Goal: Information Seeking & Learning: Check status

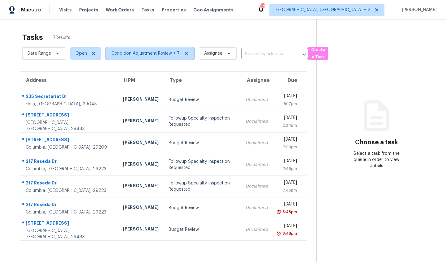
click at [138, 56] on span "Condition Adjustment Review + 7" at bounding box center [145, 53] width 68 height 6
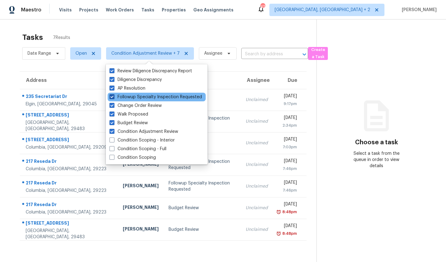
click at [111, 97] on span at bounding box center [111, 96] width 5 height 5
click at [111, 97] on input "Followup Specialty Inspection Requested" at bounding box center [111, 96] width 4 height 4
checkbox input "false"
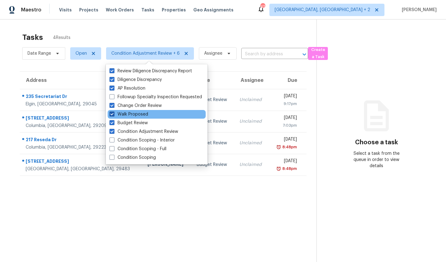
click at [113, 114] on span at bounding box center [111, 114] width 5 height 5
click at [113, 114] on input "Walk Proposed" at bounding box center [111, 113] width 4 height 4
checkbox input "false"
click at [2, 120] on div "Tasks 4 Results Date Range Open Condition Adjustment Review + 5 Assignee ​ Crea…" at bounding box center [223, 150] width 446 height 262
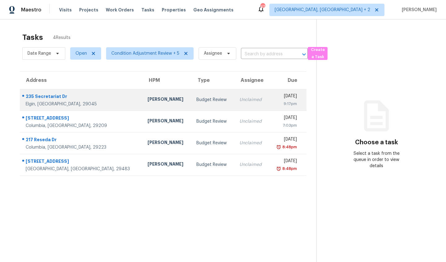
click at [191, 104] on td "Budget Review" at bounding box center [212, 100] width 43 height 22
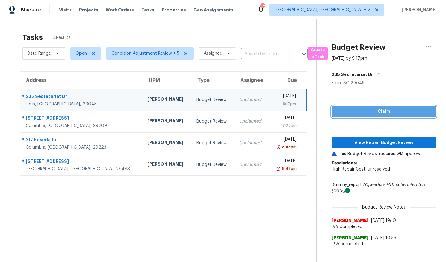
click at [391, 111] on span "Claim" at bounding box center [383, 112] width 95 height 8
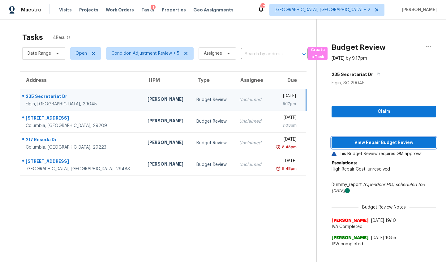
click at [382, 146] on span "View Repair Budget Review" at bounding box center [383, 143] width 95 height 8
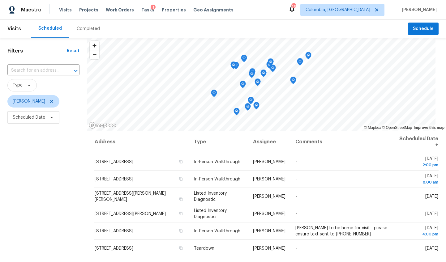
click at [84, 27] on div "Completed" at bounding box center [88, 29] width 23 height 6
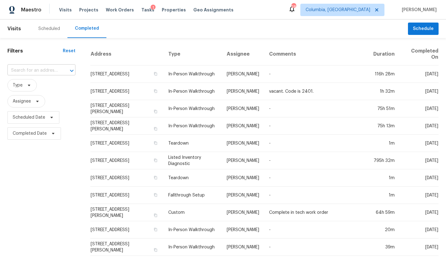
click at [36, 66] on input "text" at bounding box center [32, 71] width 51 height 10
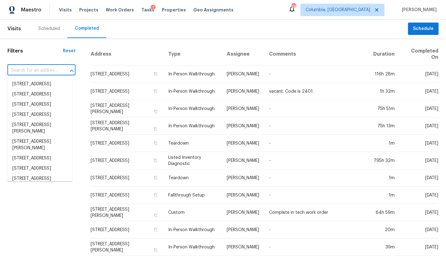
paste input "235 Secretariat Dr, Elgin, SC 29045"
type input "235 Secretariat Dr, Elgin, SC 29045"
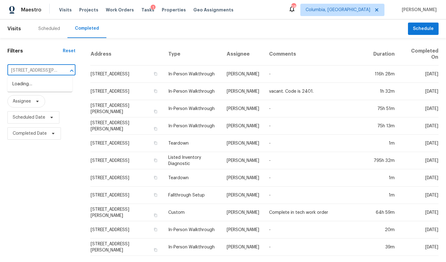
scroll to position [0, 27]
click at [36, 82] on li "235 Secretariat Dr, Elgin, SC 29045" at bounding box center [39, 87] width 65 height 17
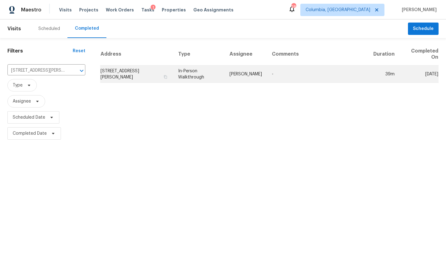
click at [115, 75] on td "235 Secretariat Dr, Elgin, SC 29045" at bounding box center [136, 74] width 73 height 17
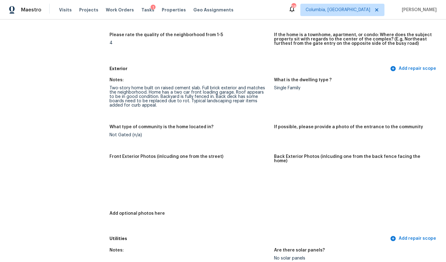
scroll to position [196, 0]
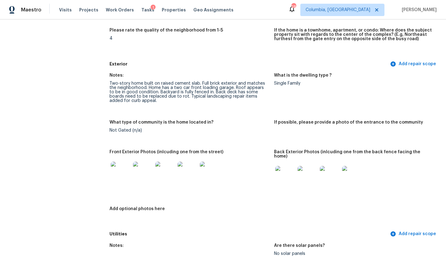
click at [120, 171] on img at bounding box center [121, 172] width 20 height 20
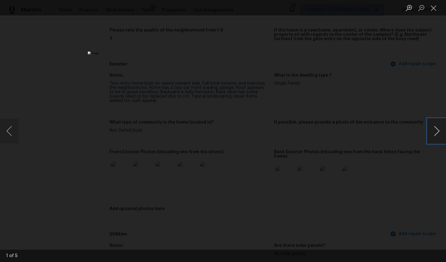
click at [439, 130] on button "Next image" at bounding box center [436, 131] width 19 height 25
click at [439, 131] on button "Next image" at bounding box center [436, 131] width 19 height 25
click at [6, 132] on button "Previous image" at bounding box center [9, 131] width 19 height 25
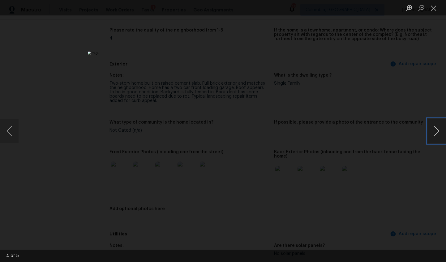
click at [433, 131] on button "Next image" at bounding box center [436, 131] width 19 height 25
click at [400, 173] on div "Lightbox" at bounding box center [223, 131] width 446 height 262
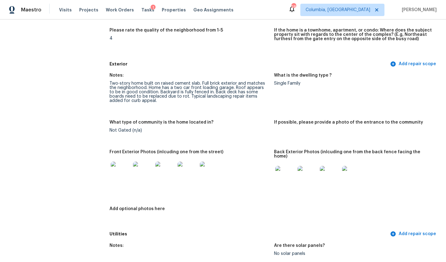
click at [284, 166] on img at bounding box center [285, 176] width 20 height 20
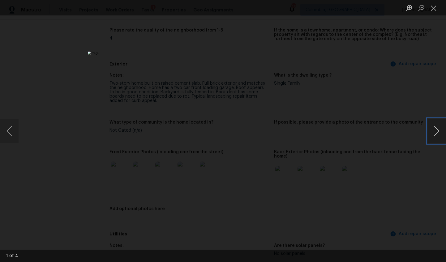
click at [434, 138] on button "Next image" at bounding box center [436, 131] width 19 height 25
click at [337, 130] on div "Lightbox" at bounding box center [223, 131] width 446 height 262
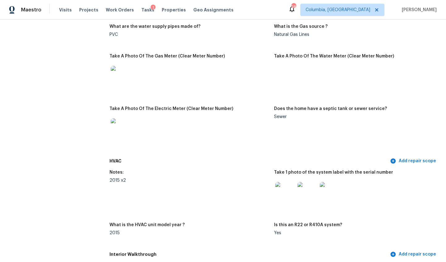
scroll to position [527, 0]
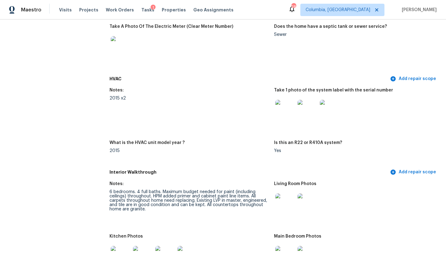
click at [285, 104] on img at bounding box center [285, 110] width 20 height 20
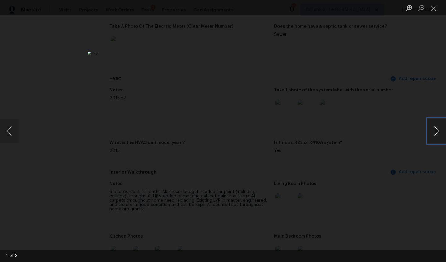
click at [436, 129] on button "Next image" at bounding box center [436, 131] width 19 height 25
click at [383, 135] on div "Lightbox" at bounding box center [223, 131] width 446 height 262
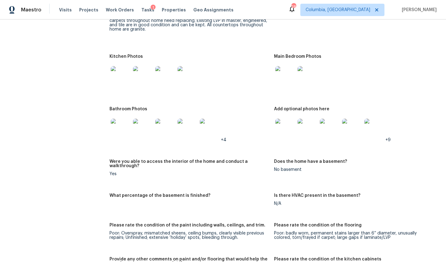
scroll to position [739, 0]
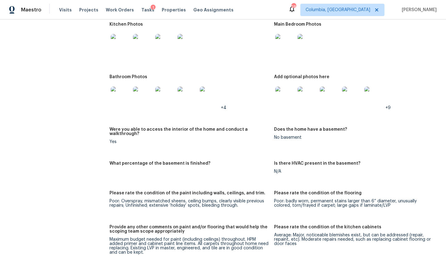
click at [127, 46] on img at bounding box center [121, 44] width 20 height 20
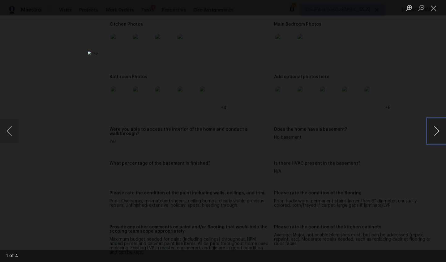
click at [438, 131] on button "Next image" at bounding box center [436, 131] width 19 height 25
click at [381, 199] on div "Lightbox" at bounding box center [223, 131] width 446 height 262
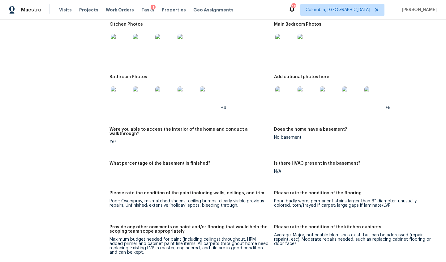
click at [283, 98] on img at bounding box center [285, 97] width 20 height 20
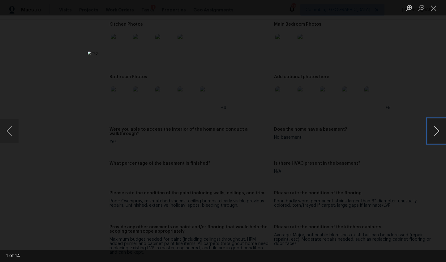
click at [437, 129] on button "Next image" at bounding box center [436, 131] width 19 height 25
click at [382, 177] on div "Lightbox" at bounding box center [223, 131] width 446 height 262
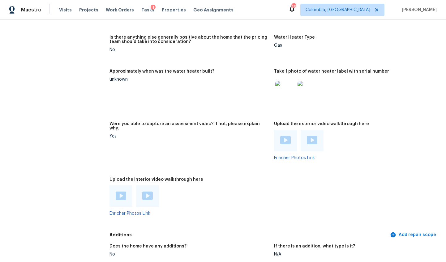
scroll to position [1126, 0]
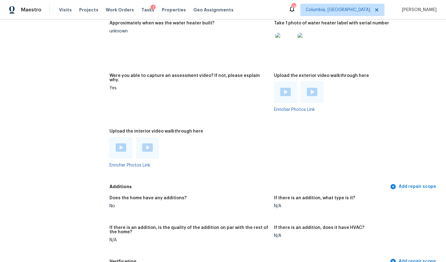
click at [277, 85] on div at bounding box center [285, 93] width 23 height 22
click at [280, 88] on img at bounding box center [285, 92] width 11 height 8
click at [307, 93] on div at bounding box center [312, 93] width 23 height 22
click at [308, 88] on img at bounding box center [312, 92] width 11 height 8
click at [126, 139] on div at bounding box center [120, 148] width 23 height 22
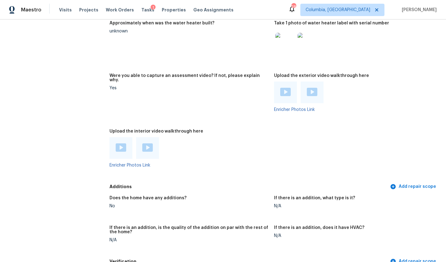
click at [123, 143] on img at bounding box center [121, 147] width 11 height 8
click at [146, 146] on img at bounding box center [147, 147] width 11 height 8
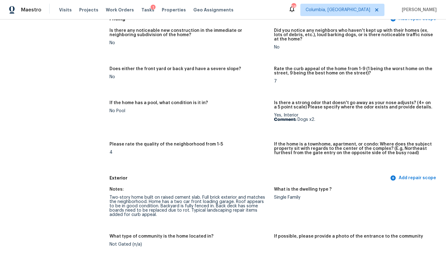
scroll to position [0, 0]
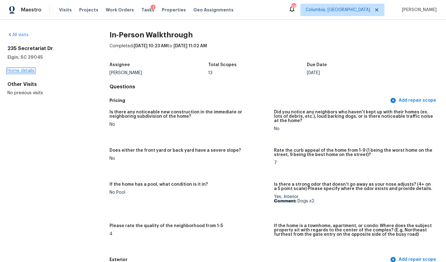
click at [23, 70] on link "Home details" at bounding box center [20, 71] width 27 height 4
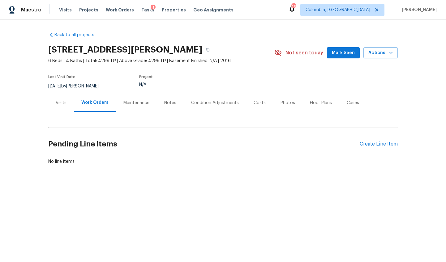
click at [86, 31] on div "Back to all projects 235 Secretariat Dr, Elgin, SC 29045 6 Beds | 4 Baths | Tot…" at bounding box center [222, 98] width 349 height 143
click at [67, 10] on span "Visits" at bounding box center [65, 10] width 13 height 6
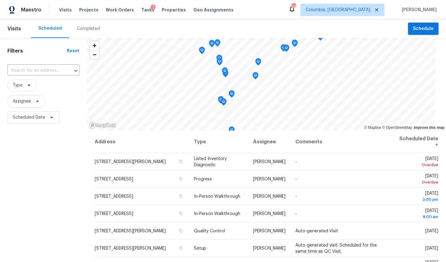
click at [92, 31] on div "Completed" at bounding box center [88, 29] width 23 height 6
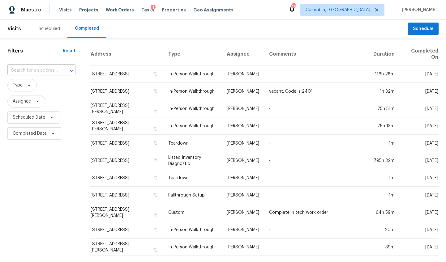
click at [36, 71] on input "text" at bounding box center [32, 71] width 51 height 10
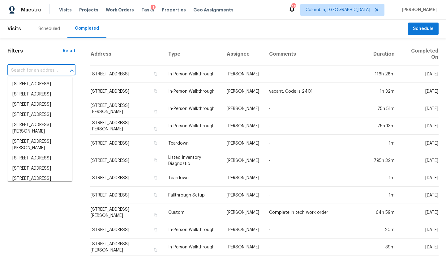
paste input "3612 Old Leesburg Rd, Columbia, SC 29209"
type input "3612 Old Leesburg Rd, Columbia, SC 29209"
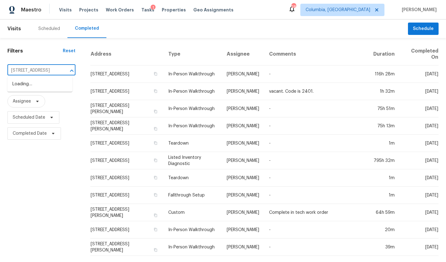
scroll to position [0, 45]
click at [33, 82] on li "3612 Old Leesburg Rd, Columbia, SC 29209" at bounding box center [39, 84] width 65 height 10
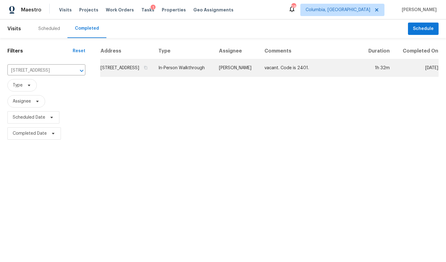
click at [136, 77] on td "3612 Old Leesburg Rd, Columbia, SC 29209" at bounding box center [126, 67] width 53 height 17
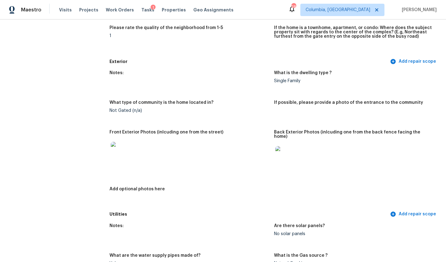
scroll to position [226, 0]
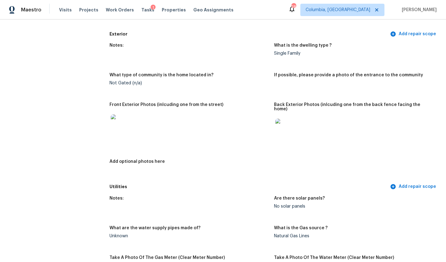
click at [117, 124] on img at bounding box center [121, 124] width 20 height 20
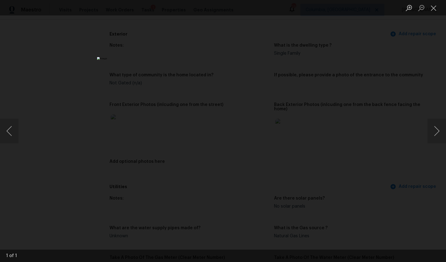
click at [388, 157] on div "Lightbox" at bounding box center [223, 131] width 446 height 262
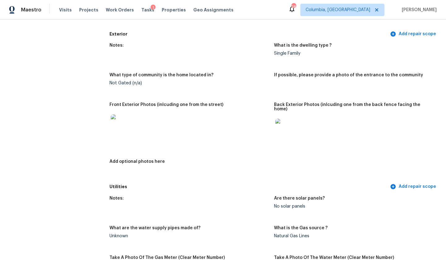
click at [277, 122] on img at bounding box center [285, 129] width 20 height 20
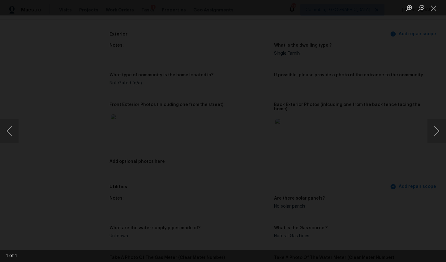
click at [338, 108] on img "Lightbox" at bounding box center [221, 73] width 637 height 374
click at [15, 129] on button "Previous image" at bounding box center [9, 131] width 19 height 25
click at [8, 131] on button "Previous image" at bounding box center [9, 131] width 19 height 25
click at [426, 149] on img "Lightbox" at bounding box center [221, 73] width 637 height 374
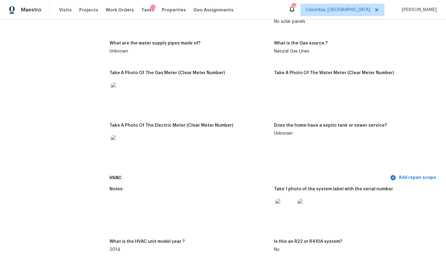
scroll to position [475, 0]
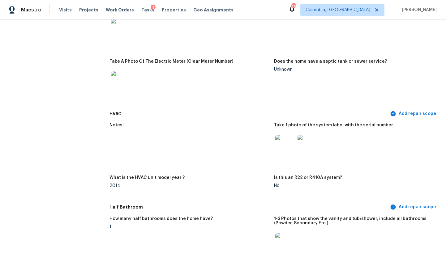
click at [282, 139] on img at bounding box center [285, 145] width 20 height 20
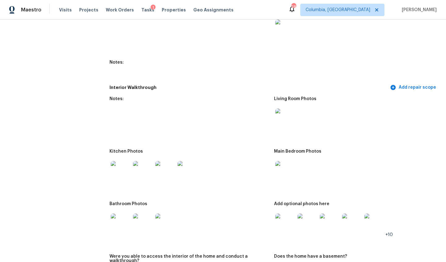
scroll to position [686, 0]
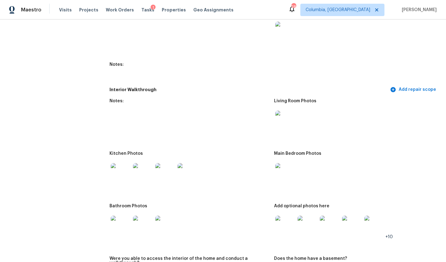
click at [281, 33] on img at bounding box center [285, 32] width 20 height 20
click at [122, 166] on img at bounding box center [121, 173] width 20 height 20
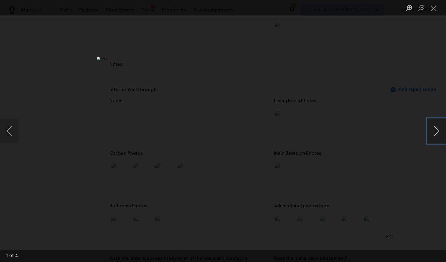
click at [433, 132] on button "Next image" at bounding box center [436, 131] width 19 height 25
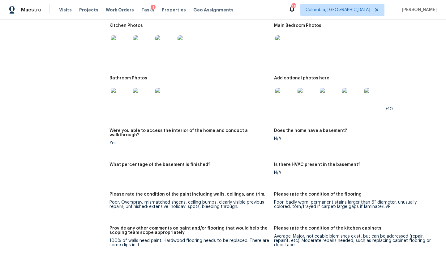
scroll to position [821, 0]
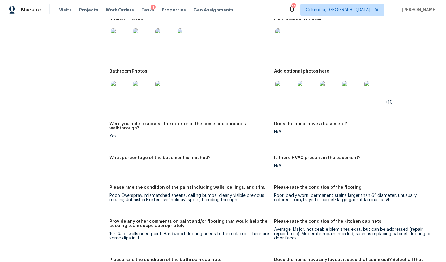
click at [126, 91] on img at bounding box center [121, 91] width 20 height 20
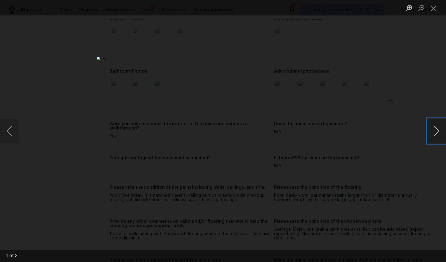
click at [430, 130] on button "Next image" at bounding box center [436, 131] width 19 height 25
click at [377, 154] on div "Lightbox" at bounding box center [223, 131] width 446 height 262
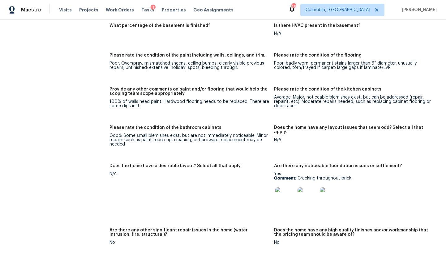
scroll to position [973, 0]
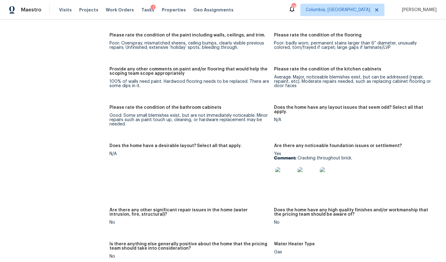
click at [281, 172] on img at bounding box center [285, 177] width 20 height 20
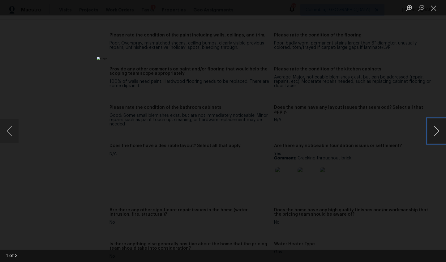
click at [435, 130] on button "Next image" at bounding box center [436, 131] width 19 height 25
click at [395, 159] on div "Lightbox" at bounding box center [223, 131] width 446 height 262
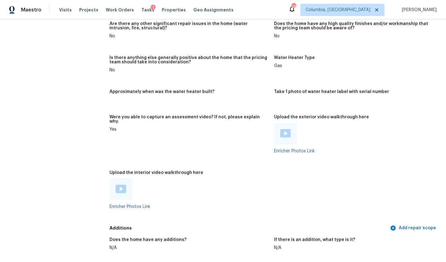
scroll to position [1186, 0]
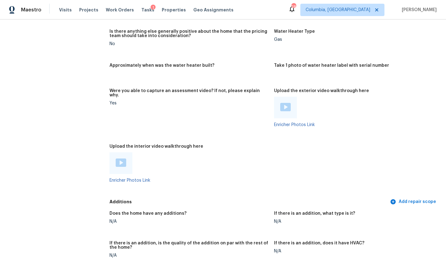
click at [279, 98] on div at bounding box center [285, 108] width 23 height 22
click at [283, 103] on img at bounding box center [285, 107] width 11 height 8
click at [121, 160] on img at bounding box center [121, 163] width 11 height 8
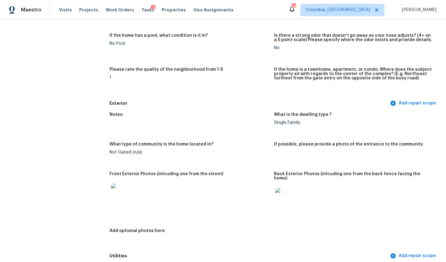
scroll to position [138, 0]
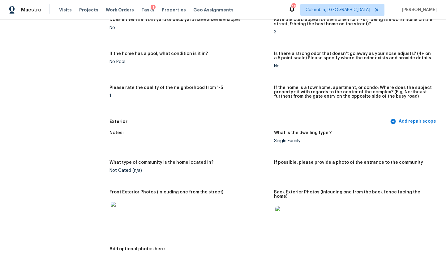
click at [126, 208] on img at bounding box center [121, 212] width 20 height 20
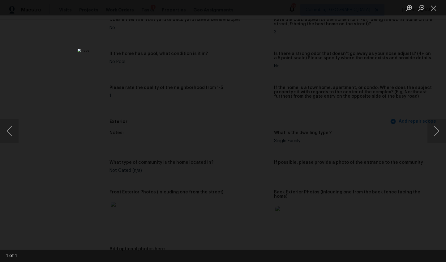
click at [392, 134] on div "Lightbox" at bounding box center [223, 131] width 446 height 262
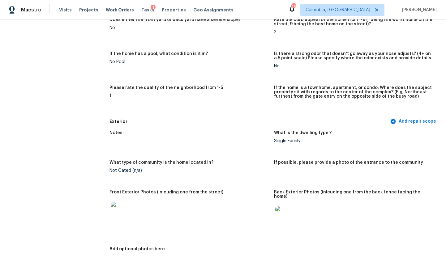
click at [289, 206] on img at bounding box center [285, 216] width 20 height 20
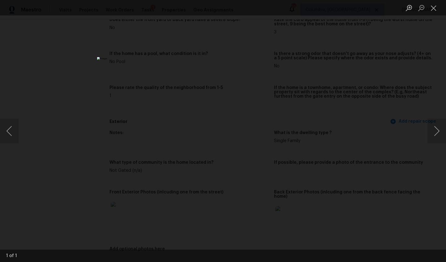
click at [45, 56] on div "Lightbox" at bounding box center [223, 131] width 446 height 262
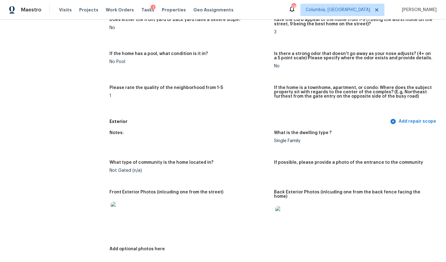
scroll to position [0, 0]
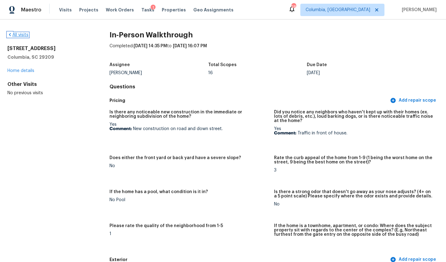
click at [23, 33] on link "All visits" at bounding box center [17, 35] width 21 height 4
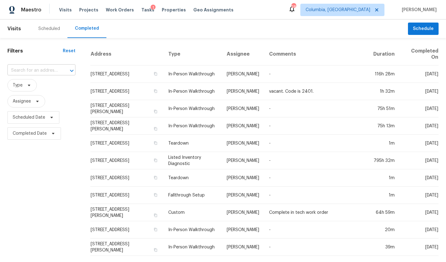
click at [33, 67] on input "text" at bounding box center [32, 71] width 51 height 10
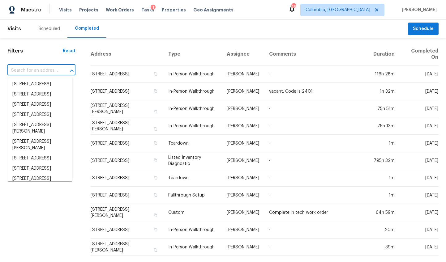
paste input "11 Derby Ln, Lugoff, SC 29078"
type input "11 Derby Ln, Lugoff, SC 29078"
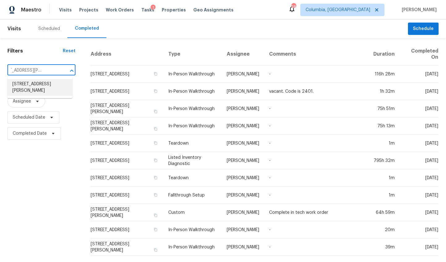
click at [31, 87] on li "11 Derby Ln, Lugoff, SC 29078" at bounding box center [39, 87] width 65 height 17
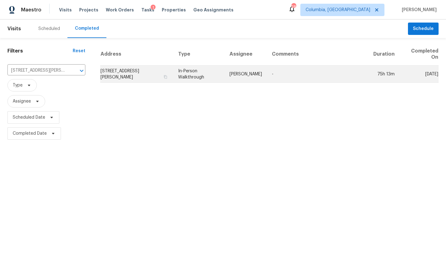
click at [118, 76] on td "11 Derby Ln, Lugoff, SC 29078" at bounding box center [136, 74] width 73 height 17
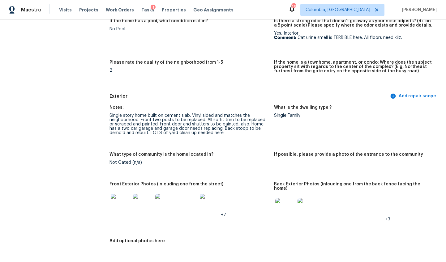
scroll to position [191, 0]
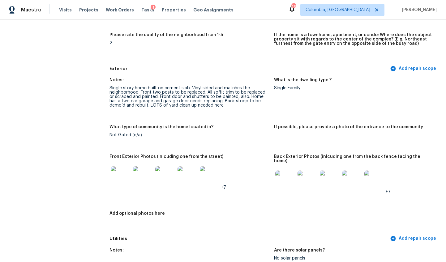
click at [113, 177] on img at bounding box center [121, 176] width 20 height 20
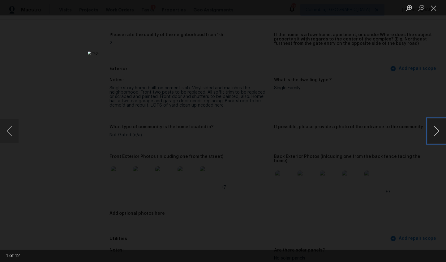
click at [437, 134] on button "Next image" at bounding box center [436, 131] width 19 height 25
click at [435, 129] on button "Next image" at bounding box center [436, 131] width 19 height 25
click at [438, 134] on button "Next image" at bounding box center [436, 131] width 19 height 25
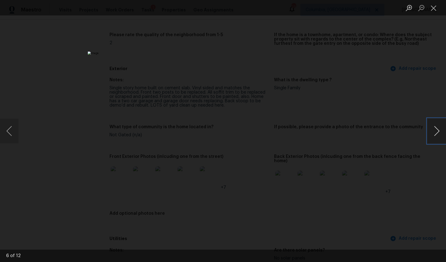
click at [438, 134] on button "Next image" at bounding box center [436, 131] width 19 height 25
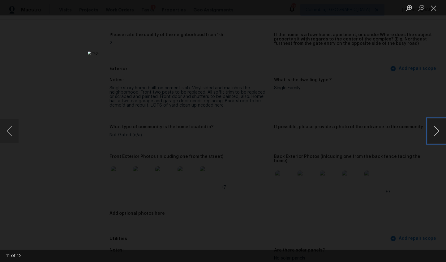
click at [438, 134] on button "Next image" at bounding box center [436, 131] width 19 height 25
click at [392, 189] on div "Lightbox" at bounding box center [223, 131] width 446 height 262
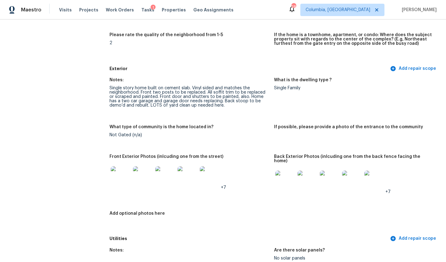
click at [280, 171] on img at bounding box center [285, 181] width 20 height 20
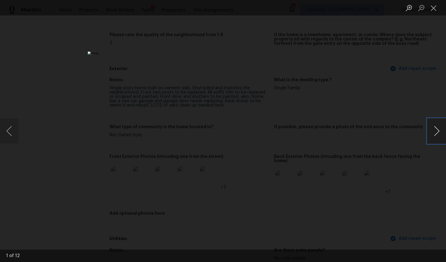
click at [441, 133] on button "Next image" at bounding box center [436, 131] width 19 height 25
click at [438, 131] on button "Next image" at bounding box center [436, 131] width 19 height 25
click at [437, 128] on button "Next image" at bounding box center [436, 131] width 19 height 25
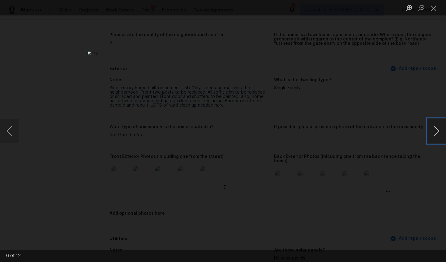
click at [437, 128] on button "Next image" at bounding box center [436, 131] width 19 height 25
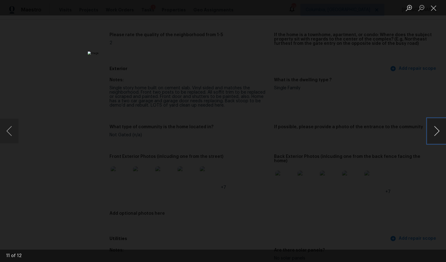
click at [436, 130] on button "Next image" at bounding box center [436, 131] width 19 height 25
click at [386, 183] on div "Lightbox" at bounding box center [223, 131] width 446 height 262
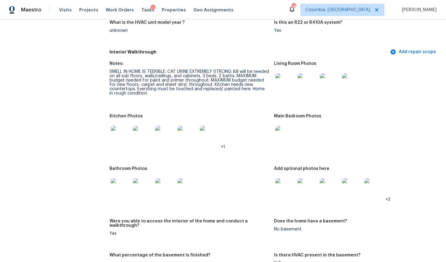
scroll to position [652, 0]
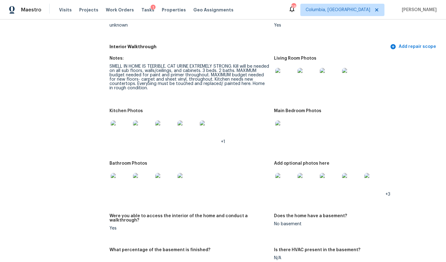
click at [281, 72] on img at bounding box center [285, 78] width 20 height 20
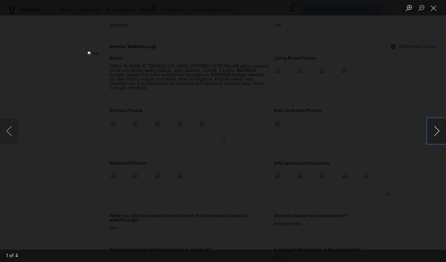
click at [436, 130] on button "Next image" at bounding box center [436, 131] width 19 height 25
click at [435, 130] on button "Next image" at bounding box center [436, 131] width 19 height 25
click at [435, 131] on button "Next image" at bounding box center [436, 131] width 19 height 25
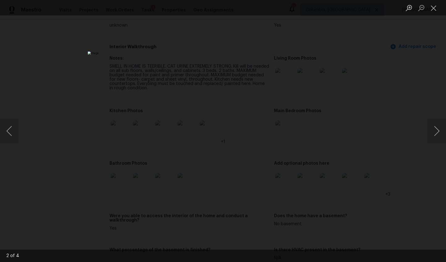
click at [403, 169] on div "Lightbox" at bounding box center [223, 131] width 446 height 262
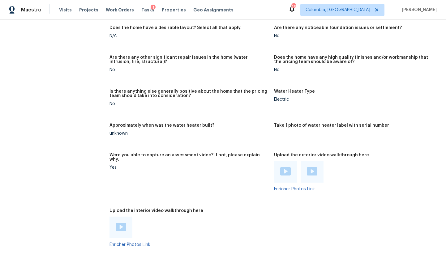
scroll to position [1052, 0]
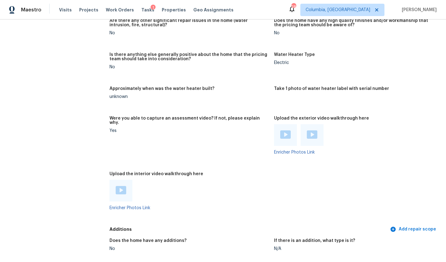
click at [285, 130] on img at bounding box center [285, 134] width 11 height 8
click at [307, 124] on div at bounding box center [312, 135] width 23 height 22
click at [307, 130] on img at bounding box center [312, 134] width 11 height 8
click at [112, 185] on div at bounding box center [120, 191] width 23 height 22
click at [116, 186] on img at bounding box center [121, 190] width 11 height 8
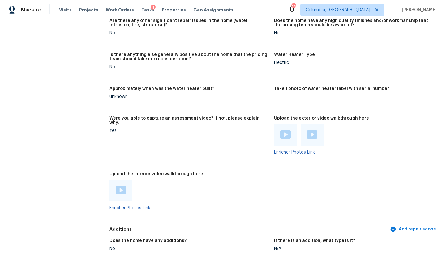
click at [129, 182] on div at bounding box center [120, 191] width 23 height 22
click at [121, 186] on img at bounding box center [121, 190] width 11 height 8
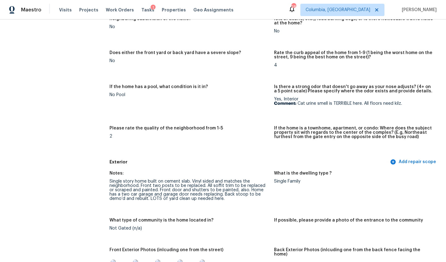
scroll to position [0, 0]
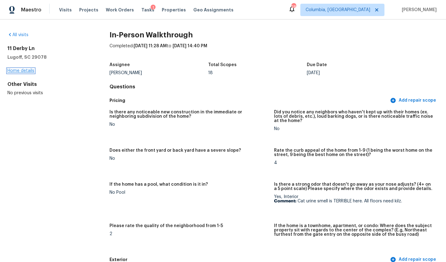
click at [26, 72] on link "Home details" at bounding box center [20, 71] width 27 height 4
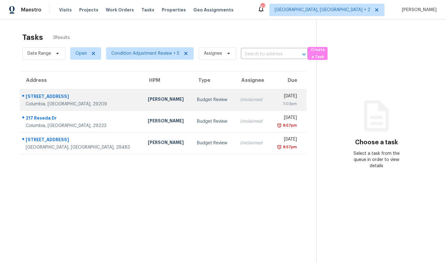
click at [143, 104] on td "Kati Dunn" at bounding box center [167, 100] width 49 height 22
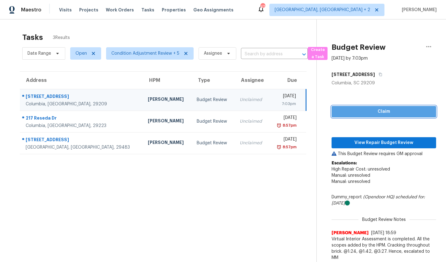
click at [381, 112] on span "Claim" at bounding box center [383, 112] width 95 height 8
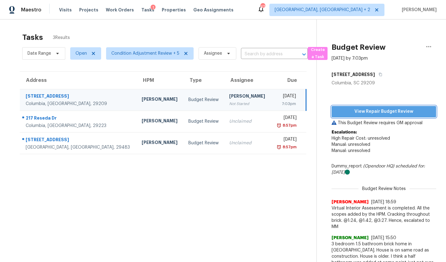
click at [385, 115] on span "View Repair Budget Review" at bounding box center [383, 112] width 95 height 8
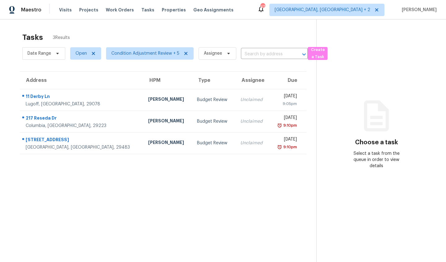
click at [148, 100] on div "[PERSON_NAME]" at bounding box center [167, 100] width 39 height 8
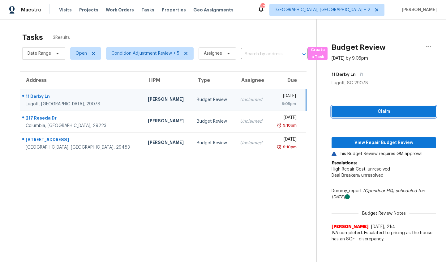
click at [387, 112] on span "Claim" at bounding box center [383, 112] width 95 height 8
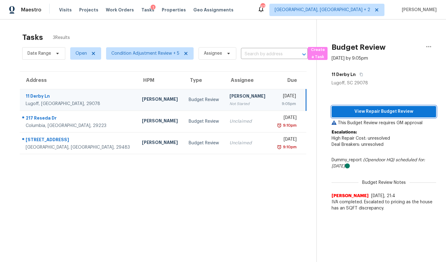
click at [373, 107] on button "View Repair Budget Review" at bounding box center [383, 111] width 105 height 11
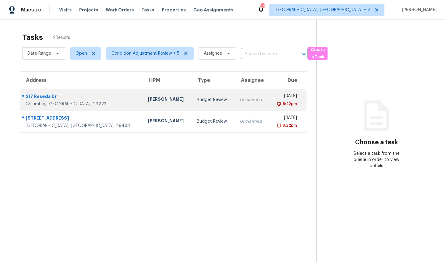
click at [197, 99] on div "Budget Review" at bounding box center [213, 100] width 33 height 6
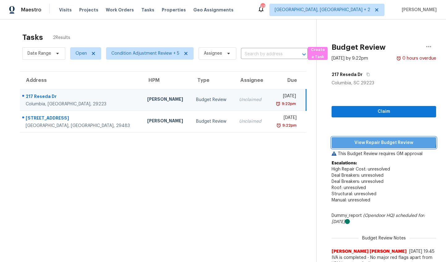
click at [361, 137] on button "View Repair Budget Review" at bounding box center [383, 142] width 105 height 11
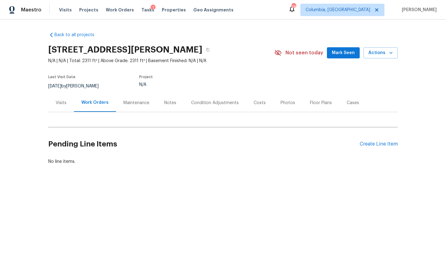
click at [72, 8] on div "Visits Projects Work Orders Tasks 1 Properties Geo Assignments" at bounding box center [150, 10] width 182 height 12
click at [67, 9] on span "Visits" at bounding box center [65, 10] width 13 height 6
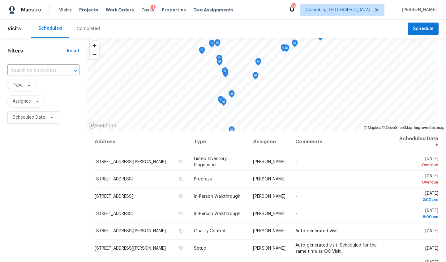
click at [88, 30] on div "Completed" at bounding box center [88, 29] width 23 height 6
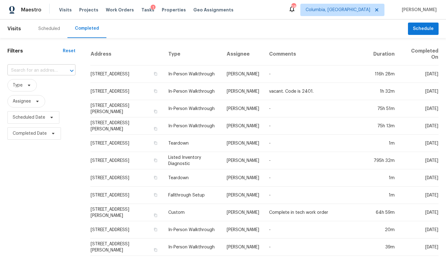
click at [48, 68] on input "text" at bounding box center [32, 71] width 51 height 10
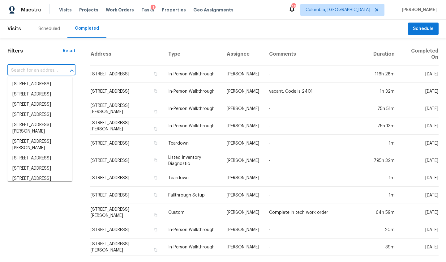
paste input "217 Reseda Dr, Columbia, SC 29223"
type input "217 Reseda Dr, Columbia, SC 29223"
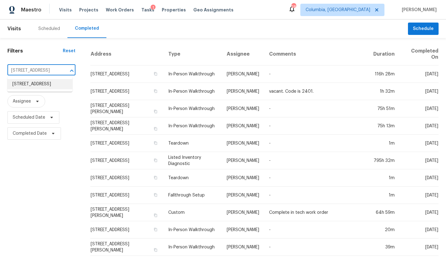
click at [43, 83] on li "217 Reseda Dr, Columbia, SC 29223" at bounding box center [39, 84] width 65 height 10
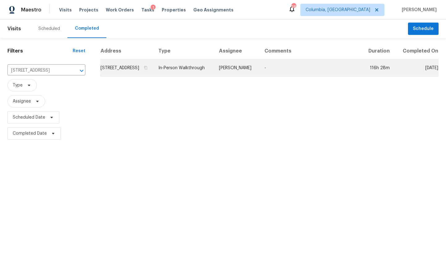
click at [112, 77] on td "217 Reseda Dr, Columbia, SC 29223" at bounding box center [126, 67] width 53 height 17
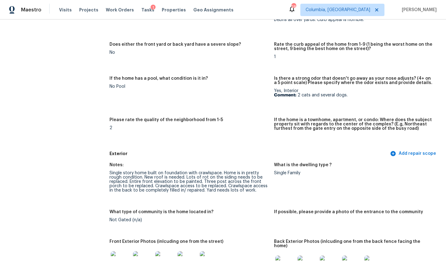
scroll to position [143, 0]
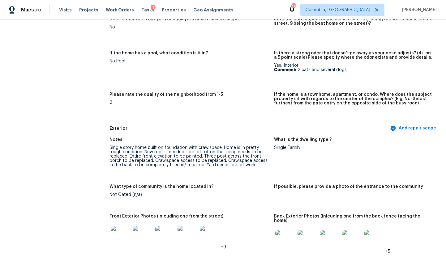
click at [116, 236] on img at bounding box center [121, 236] width 20 height 20
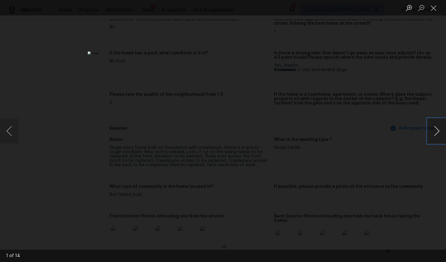
click at [435, 131] on button "Next image" at bounding box center [436, 131] width 19 height 25
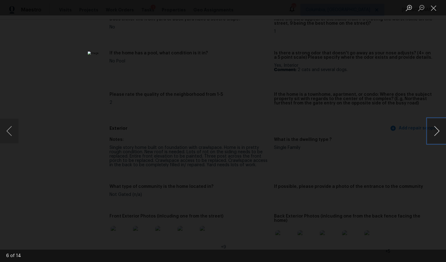
click at [435, 131] on button "Next image" at bounding box center [436, 131] width 19 height 25
click at [434, 130] on button "Next image" at bounding box center [436, 131] width 19 height 25
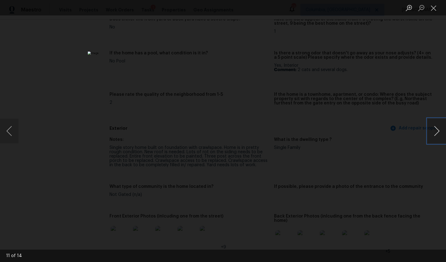
click at [433, 130] on button "Next image" at bounding box center [436, 131] width 19 height 25
click at [433, 131] on button "Next image" at bounding box center [436, 131] width 19 height 25
click at [255, 122] on img "Lightbox" at bounding box center [216, 138] width 843 height 496
click at [375, 85] on div "Lightbox" at bounding box center [223, 131] width 446 height 262
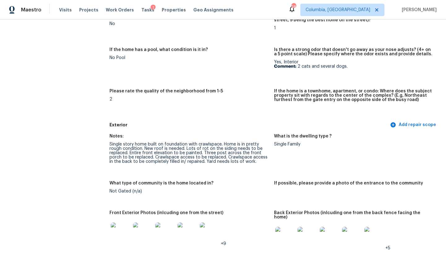
scroll to position [231, 0]
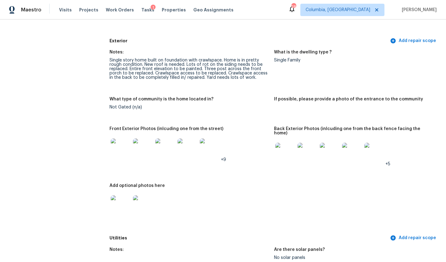
click at [281, 152] on img at bounding box center [285, 153] width 20 height 20
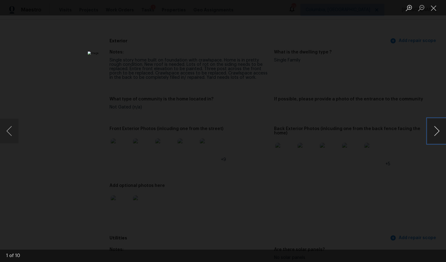
click at [433, 129] on button "Next image" at bounding box center [436, 131] width 19 height 25
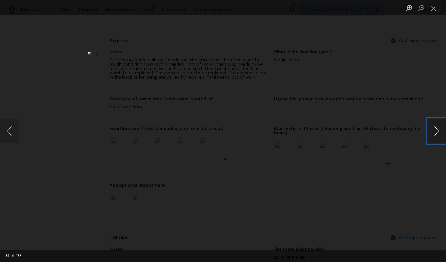
click at [433, 129] on button "Next image" at bounding box center [436, 131] width 19 height 25
click at [434, 129] on button "Next image" at bounding box center [436, 131] width 19 height 25
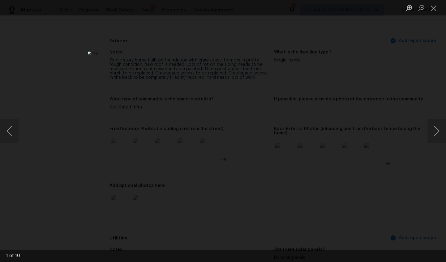
click at [378, 176] on div "Lightbox" at bounding box center [223, 131] width 446 height 262
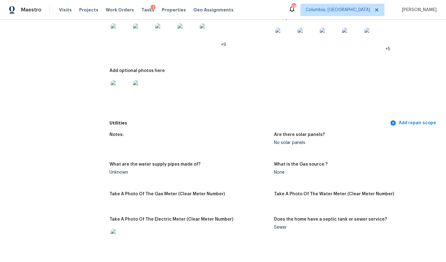
scroll to position [366, 0]
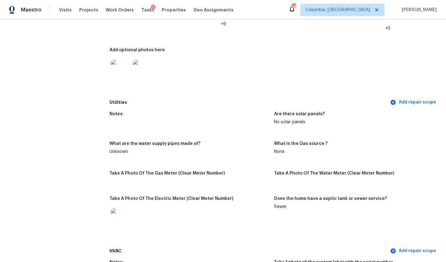
click at [116, 67] on img at bounding box center [121, 70] width 20 height 20
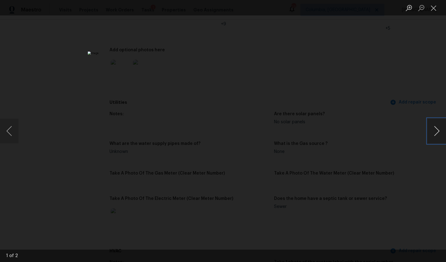
click at [433, 126] on button "Next image" at bounding box center [436, 131] width 19 height 25
click at [388, 163] on div "Lightbox" at bounding box center [223, 131] width 446 height 262
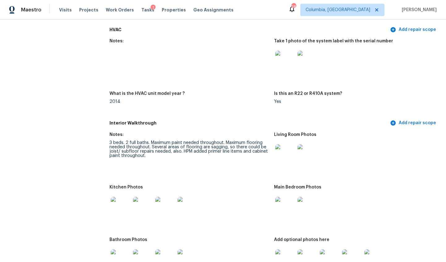
scroll to position [584, 0]
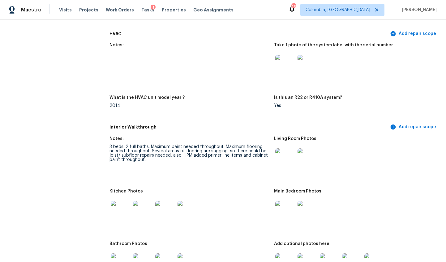
click at [276, 152] on img at bounding box center [285, 158] width 20 height 20
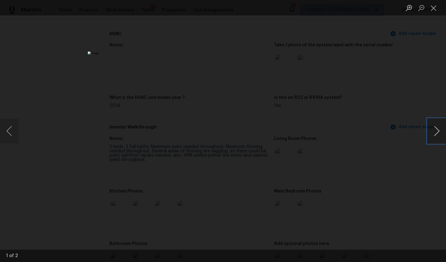
click at [431, 130] on button "Next image" at bounding box center [436, 131] width 19 height 25
click at [391, 178] on div "Lightbox" at bounding box center [223, 131] width 446 height 262
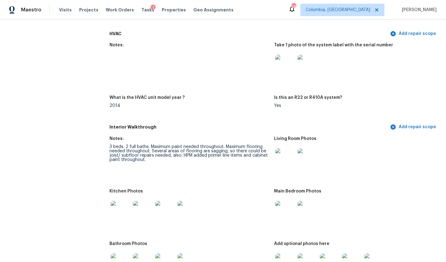
click at [118, 208] on img at bounding box center [121, 211] width 20 height 20
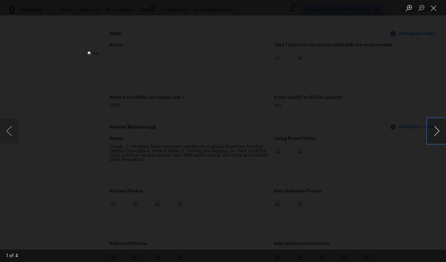
click at [436, 135] on button "Next image" at bounding box center [436, 131] width 19 height 25
click at [368, 184] on div "Lightbox" at bounding box center [223, 131] width 446 height 262
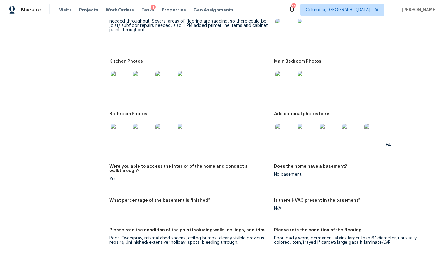
scroll to position [723, 0]
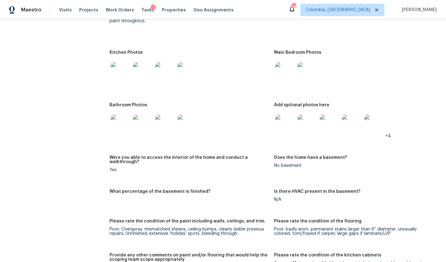
click at [277, 78] on img at bounding box center [285, 72] width 20 height 20
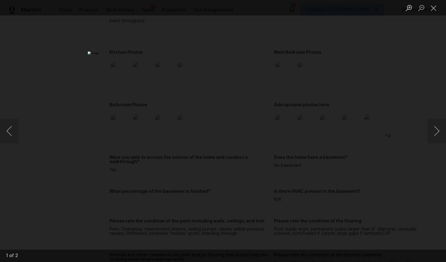
click at [380, 149] on div "Lightbox" at bounding box center [223, 131] width 446 height 262
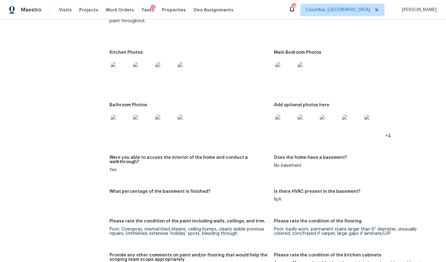
click at [118, 115] on img at bounding box center [121, 125] width 20 height 20
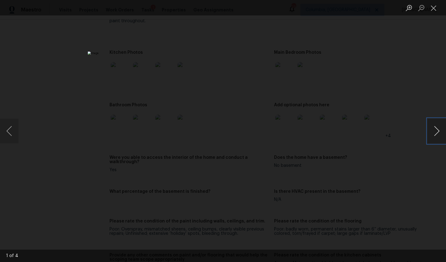
click at [430, 129] on button "Next image" at bounding box center [436, 131] width 19 height 25
click at [384, 176] on div "Lightbox" at bounding box center [223, 131] width 446 height 262
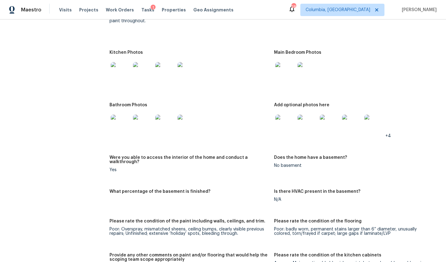
click at [286, 126] on img at bounding box center [285, 125] width 20 height 20
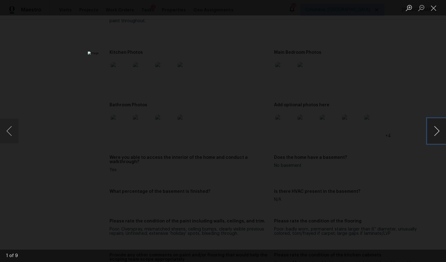
click at [433, 134] on button "Next image" at bounding box center [436, 131] width 19 height 25
click at [359, 185] on div "Lightbox" at bounding box center [223, 131] width 446 height 262
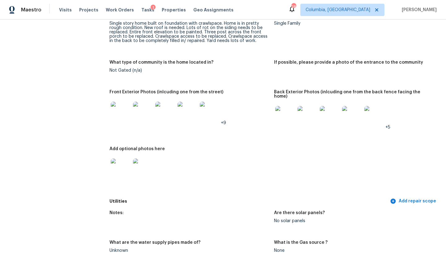
scroll to position [0, 0]
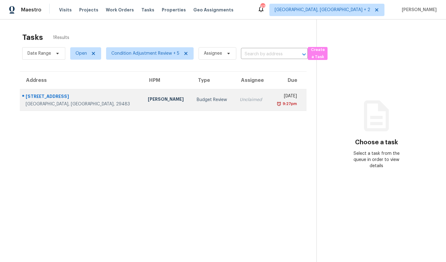
click at [55, 100] on div "[STREET_ADDRESS]" at bounding box center [82, 97] width 112 height 8
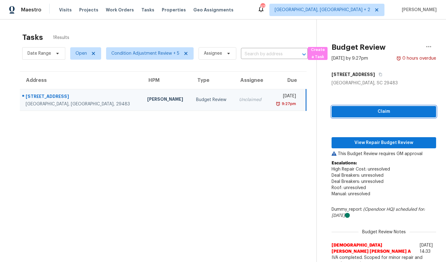
click at [369, 110] on span "Claim" at bounding box center [383, 112] width 95 height 8
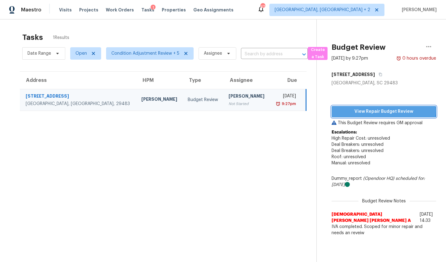
click at [369, 110] on span "View Repair Budget Review" at bounding box center [383, 112] width 95 height 8
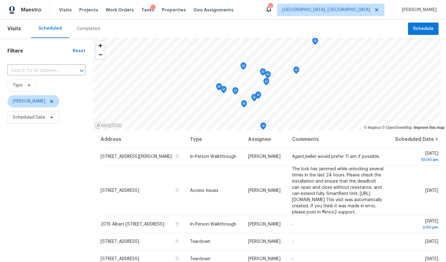
click at [88, 28] on div "Completed" at bounding box center [88, 29] width 23 height 6
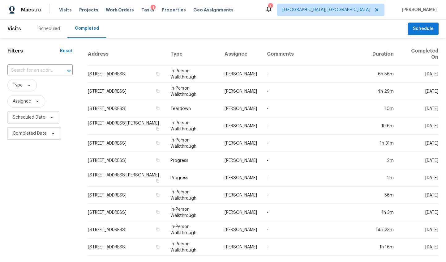
click at [49, 70] on input "text" at bounding box center [31, 71] width 48 height 10
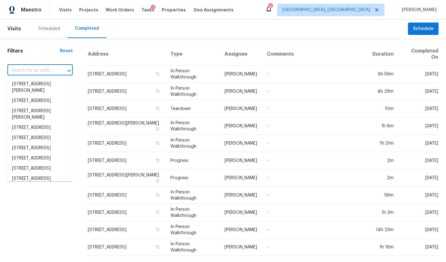
paste input "114 Dovetail Cir, Summerville, SC 29483"
type input "114 Dovetail Cir, Summerville, SC 29483"
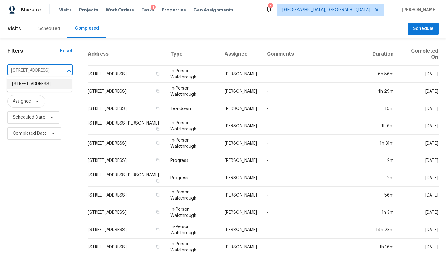
click at [49, 83] on li "114 Dovetail Cir, Summerville, SC 29483" at bounding box center [39, 84] width 65 height 10
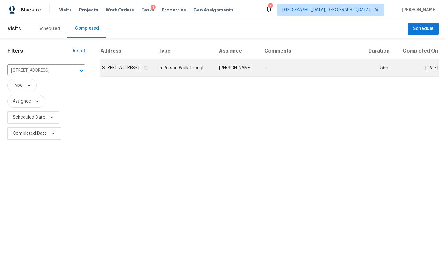
click at [134, 77] on td "114 Dovetail Cir, Summerville, SC 29483" at bounding box center [126, 67] width 53 height 17
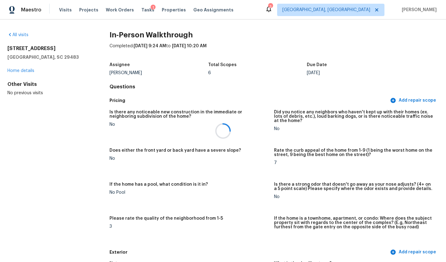
drag, startPoint x: 443, startPoint y: 43, endPoint x: 443, endPoint y: 47, distance: 3.7
click at [443, 47] on div at bounding box center [223, 131] width 446 height 262
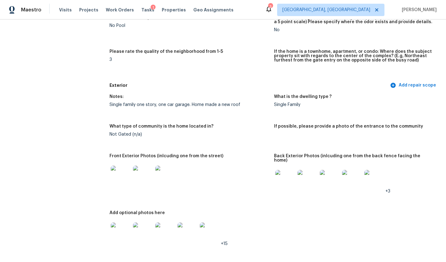
scroll to position [199, 0]
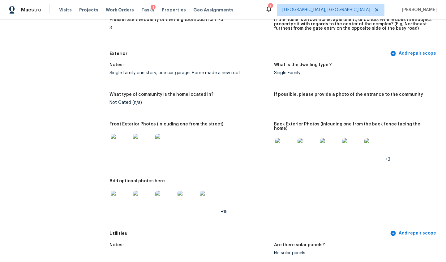
click at [119, 141] on img at bounding box center [121, 144] width 20 height 20
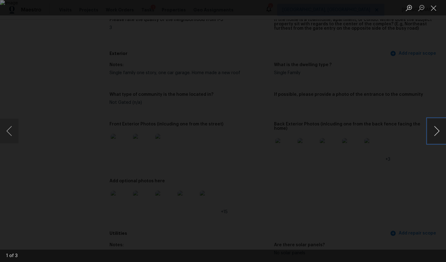
click at [430, 131] on button "Next image" at bounding box center [436, 131] width 19 height 25
click at [400, 167] on div "Lightbox" at bounding box center [223, 131] width 446 height 262
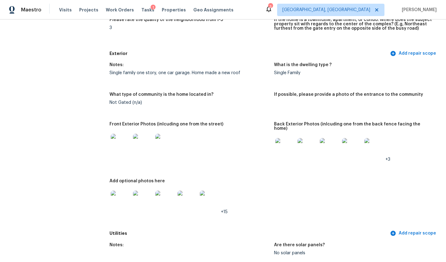
click at [284, 145] on img at bounding box center [285, 148] width 20 height 20
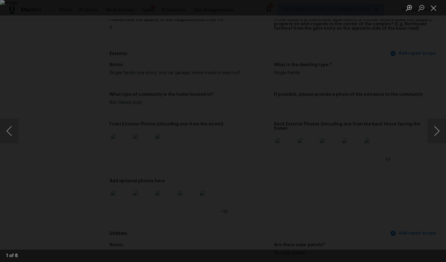
click at [427, 138] on div "Lightbox" at bounding box center [223, 131] width 446 height 262
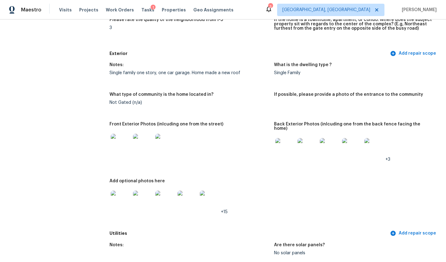
click at [281, 147] on img at bounding box center [285, 148] width 20 height 20
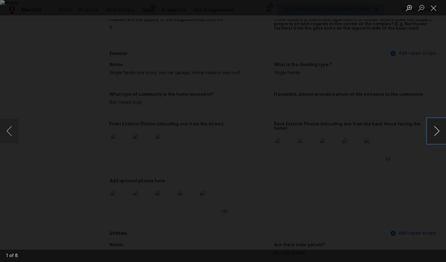
click at [433, 129] on button "Next image" at bounding box center [436, 131] width 19 height 25
click at [434, 132] on button "Next image" at bounding box center [436, 131] width 19 height 25
click at [434, 126] on button "Next image" at bounding box center [436, 131] width 19 height 25
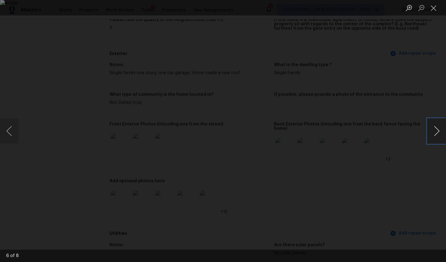
click at [434, 126] on button "Next image" at bounding box center [436, 131] width 19 height 25
click at [395, 184] on div "Lightbox" at bounding box center [223, 131] width 446 height 262
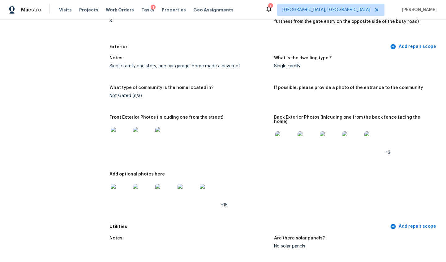
scroll to position [259, 0]
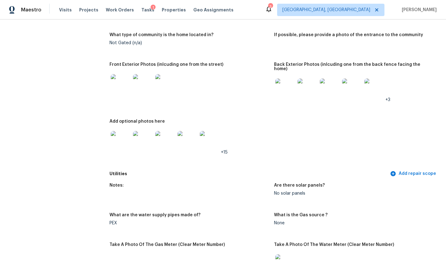
click at [121, 137] on img at bounding box center [121, 141] width 20 height 20
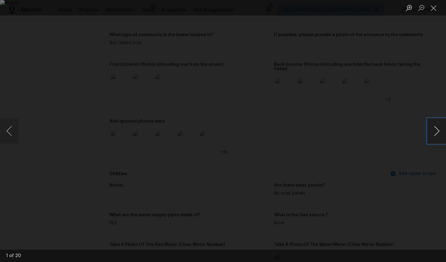
click at [436, 134] on button "Next image" at bounding box center [436, 131] width 19 height 25
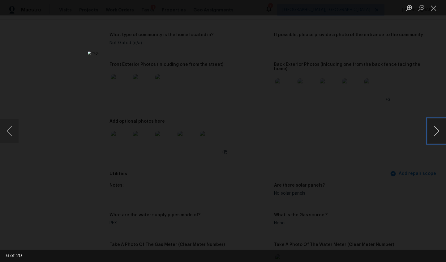
click at [436, 134] on button "Next image" at bounding box center [436, 131] width 19 height 25
click at [436, 138] on button "Next image" at bounding box center [436, 131] width 19 height 25
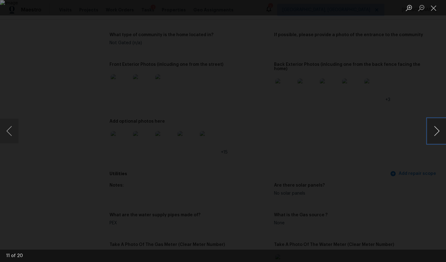
click at [436, 138] on button "Next image" at bounding box center [436, 131] width 19 height 25
click at [416, 180] on div "Lightbox" at bounding box center [223, 131] width 446 height 262
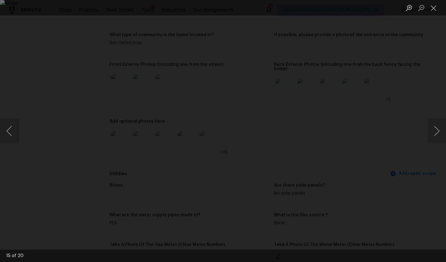
click at [397, 185] on div "Lightbox" at bounding box center [223, 131] width 446 height 262
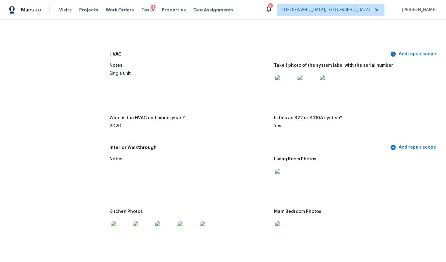
scroll to position [586, 0]
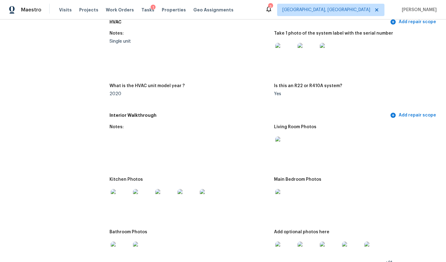
click at [121, 195] on img at bounding box center [121, 199] width 20 height 20
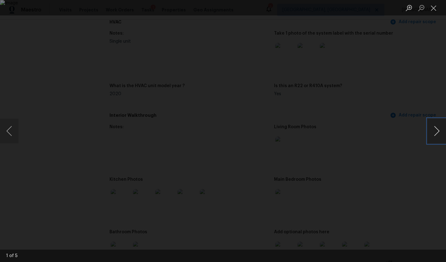
click at [438, 131] on button "Next image" at bounding box center [436, 131] width 19 height 25
click at [6, 127] on button "Previous image" at bounding box center [9, 131] width 19 height 25
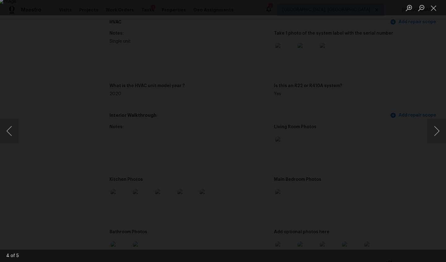
click at [397, 161] on div "Lightbox" at bounding box center [223, 131] width 446 height 262
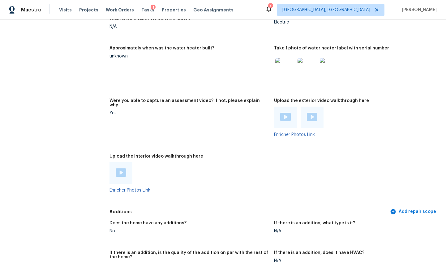
scroll to position [1106, 0]
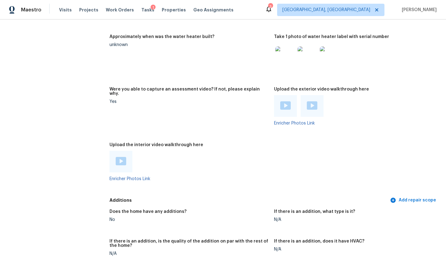
click at [280, 101] on img at bounding box center [285, 105] width 11 height 8
click at [302, 95] on div at bounding box center [312, 106] width 23 height 22
click at [307, 101] on img at bounding box center [312, 105] width 11 height 8
click at [109, 152] on div at bounding box center [120, 162] width 23 height 22
click at [116, 157] on img at bounding box center [121, 161] width 11 height 8
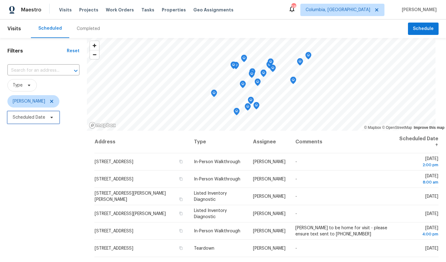
click at [38, 121] on span "Scheduled Date" at bounding box center [33, 117] width 52 height 12
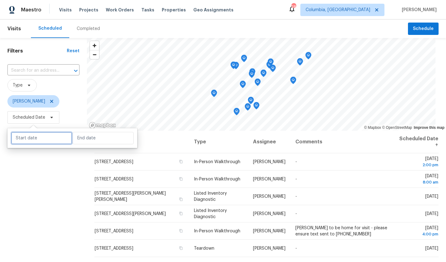
click at [40, 142] on input "text" at bounding box center [41, 138] width 61 height 12
select select "7"
select select "2025"
select select "8"
select select "2025"
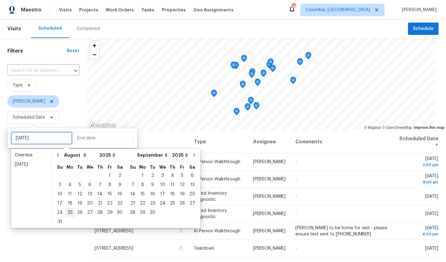
type input "Mon, Aug 25"
click at [86, 212] on div "27" at bounding box center [90, 212] width 10 height 9
type input "Wed, Aug 27"
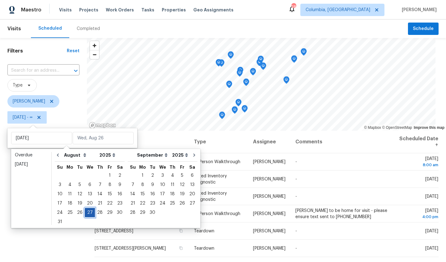
click at [86, 212] on div "27" at bounding box center [90, 212] width 10 height 9
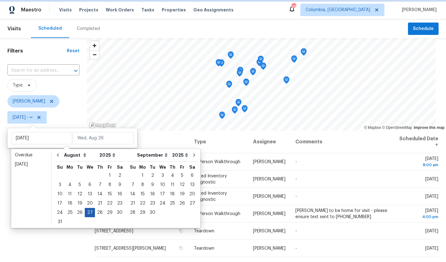
type input "Wed, Aug 27"
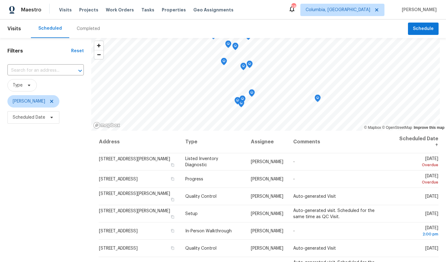
scroll to position [4, 0]
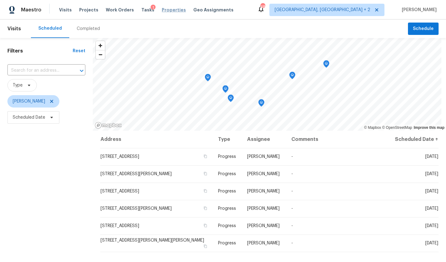
click at [162, 10] on span "Properties" at bounding box center [174, 10] width 24 height 6
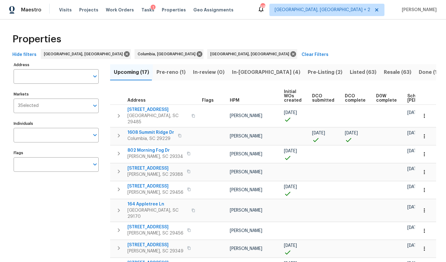
click at [407, 98] on span "Scheduled [PERSON_NAME]" at bounding box center [424, 98] width 35 height 9
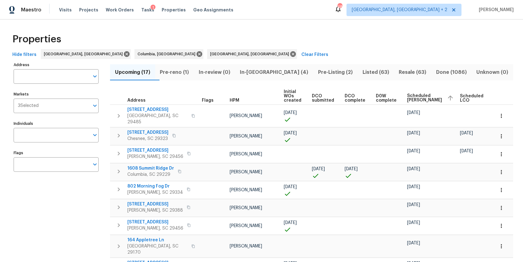
click at [446, 97] on span "Ready Date" at bounding box center [501, 98] width 14 height 9
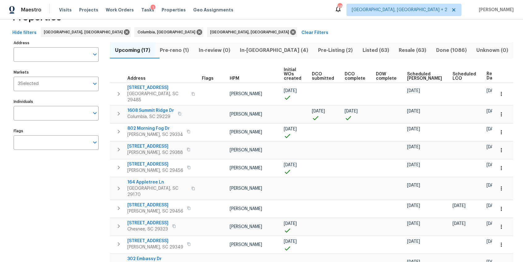
scroll to position [56, 0]
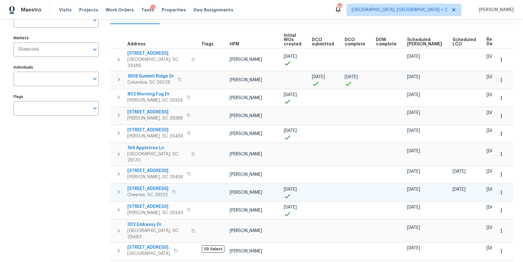
click at [147, 186] on span "[STREET_ADDRESS]" at bounding box center [147, 189] width 41 height 6
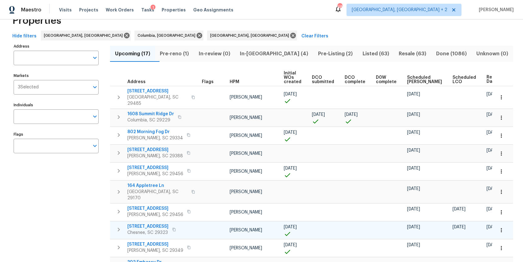
scroll to position [0, 0]
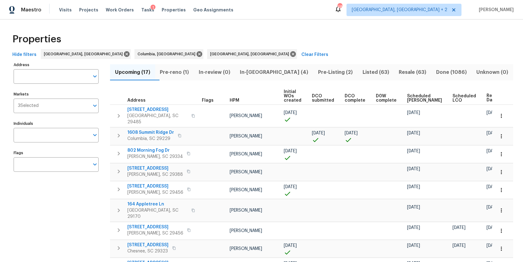
click at [187, 77] on button "Pre-reno (1)" at bounding box center [174, 72] width 39 height 16
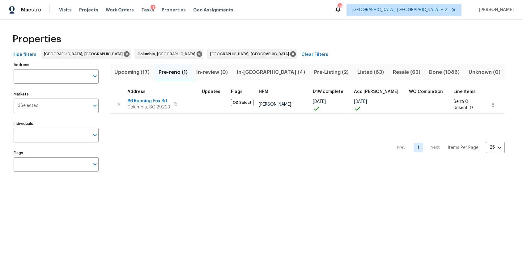
click at [248, 72] on span "In-[GEOGRAPHIC_DATA] (4)" at bounding box center [271, 72] width 70 height 9
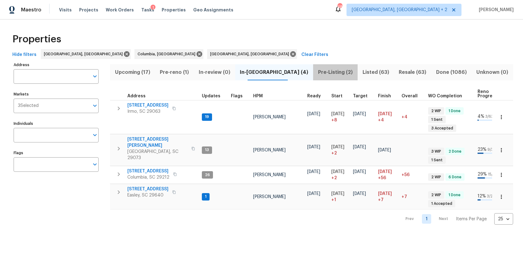
click at [317, 73] on span "Pre-Listing (2)" at bounding box center [335, 72] width 37 height 9
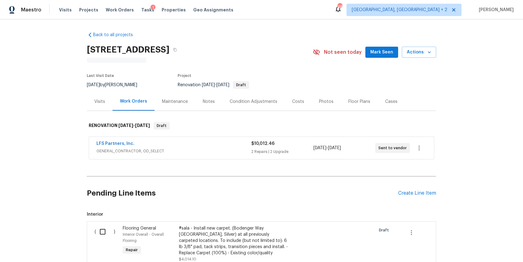
click at [244, 139] on div "LFS Partners, Inc. GENERAL_CONTRACTOR, OD_SELECT $10,012.46 2 Repairs | 2 Upgra…" at bounding box center [261, 148] width 345 height 22
click at [240, 149] on span "GENERAL_CONTRACTOR, OD_SELECT" at bounding box center [173, 151] width 155 height 6
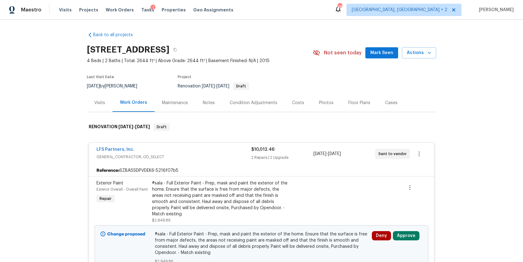
click at [231, 152] on div "LFS Partners, Inc." at bounding box center [173, 150] width 155 height 7
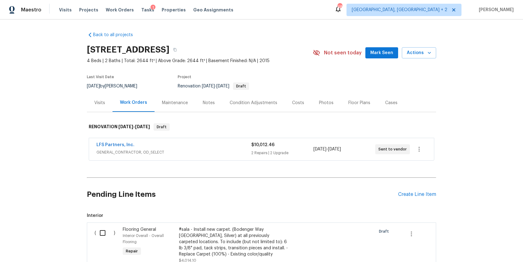
click at [286, 103] on div "Costs" at bounding box center [298, 103] width 27 height 18
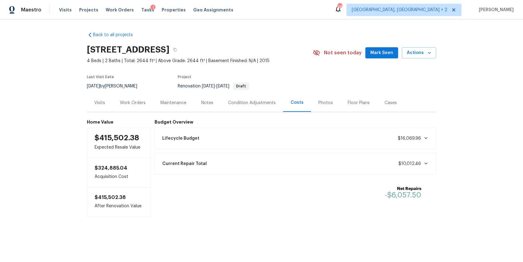
click at [238, 163] on div "Current Repair Total $10,012.46" at bounding box center [296, 164] width 274 height 14
click at [127, 107] on div "Work Orders" at bounding box center [133, 103] width 41 height 18
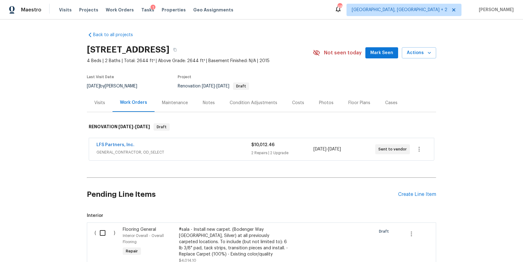
scroll to position [0, 0]
